Goal: Find contact information: Find contact information

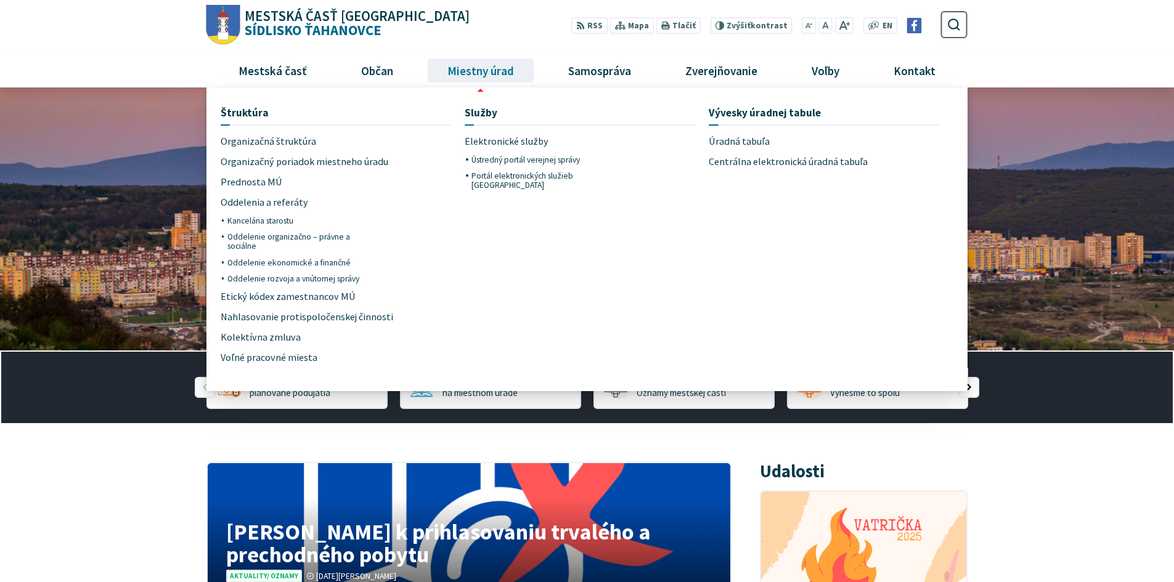
click at [484, 83] on span "Miestny úrad" at bounding box center [480, 70] width 76 height 33
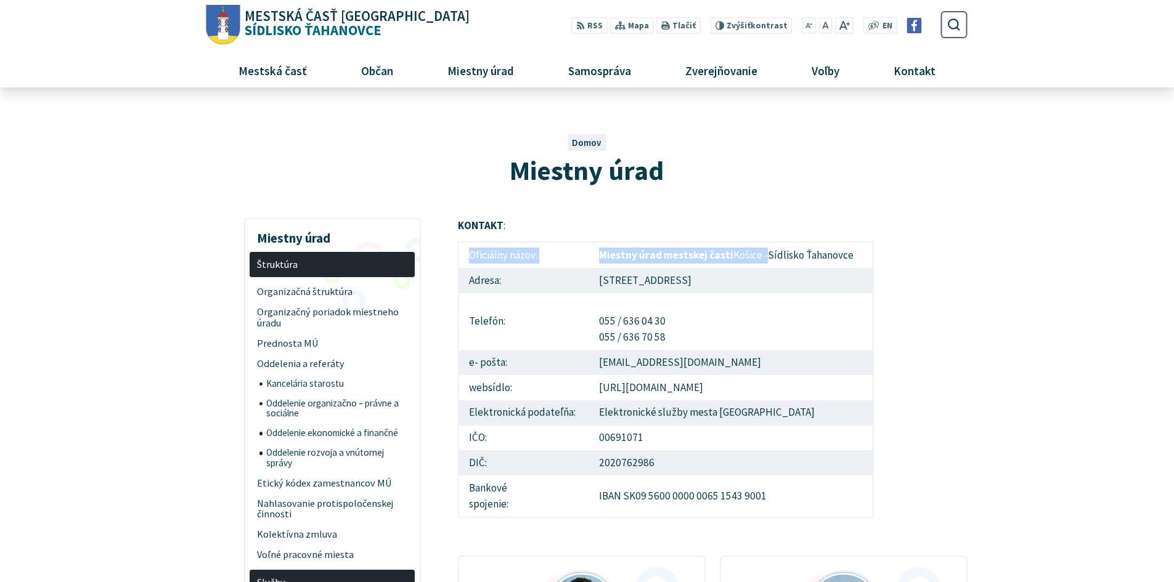
drag, startPoint x: 765, startPoint y: 254, endPoint x: 881, endPoint y: 269, distance: 116.8
click at [872, 271] on table "Oficiálny názov: Miestny úrad mestskej časti [GEOGRAPHIC_DATA] [GEOGRAPHIC_DATA…" at bounding box center [666, 379] width 416 height 276
click at [846, 254] on td "Miestny úrad mestskej časti [GEOGRAPHIC_DATA] [GEOGRAPHIC_DATA]" at bounding box center [731, 255] width 284 height 26
click at [840, 255] on td "Miestny úrad mestskej časti [GEOGRAPHIC_DATA] [GEOGRAPHIC_DATA]" at bounding box center [731, 255] width 284 height 26
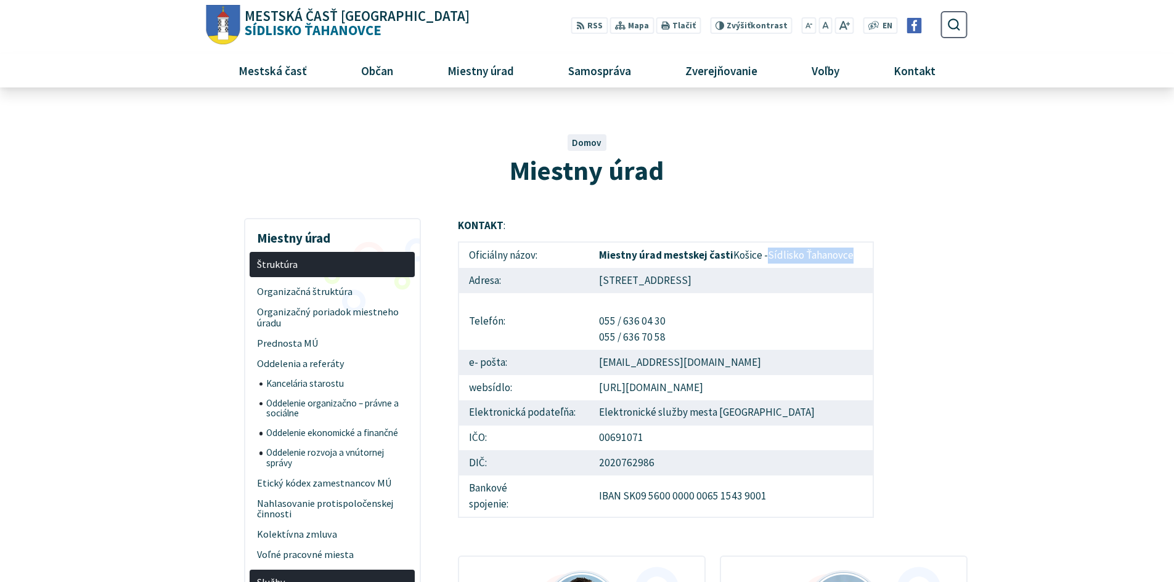
drag, startPoint x: 851, startPoint y: 254, endPoint x: 763, endPoint y: 253, distance: 88.7
click at [763, 253] on td "Miestny úrad mestskej časti [GEOGRAPHIC_DATA] [GEOGRAPHIC_DATA]" at bounding box center [731, 255] width 284 height 26
copy td "Sídlisko Ťahanovce"
click at [591, 379] on td "[URL][DOMAIN_NAME]" at bounding box center [731, 387] width 284 height 25
